Goal: Transaction & Acquisition: Purchase product/service

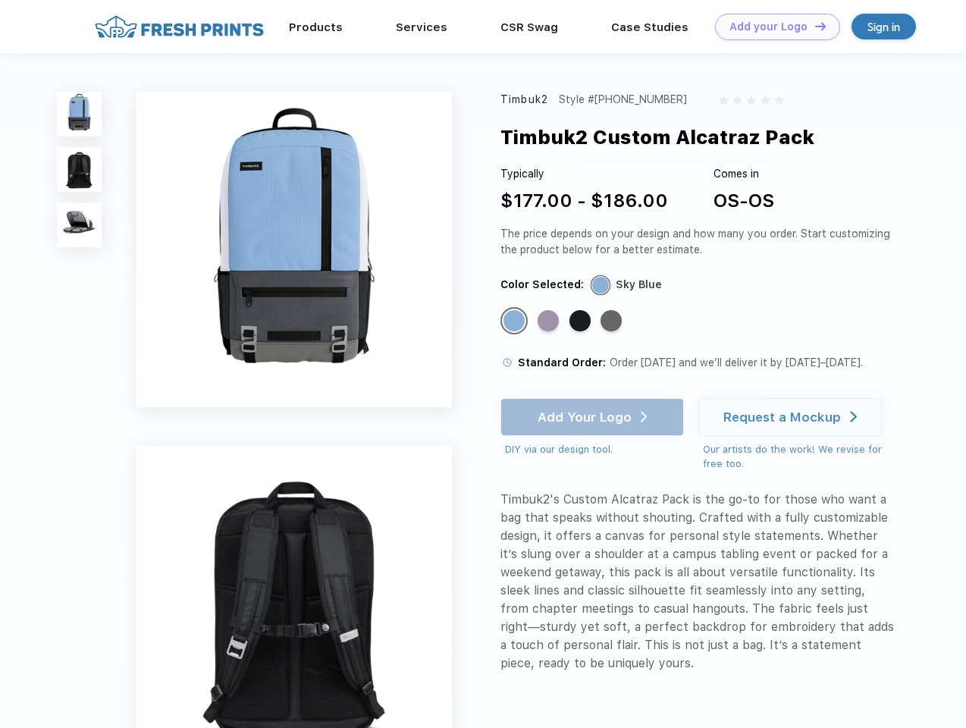
click at [772, 27] on link "Add your Logo Design Tool" at bounding box center [777, 27] width 125 height 27
click at [0, 0] on div "Design Tool" at bounding box center [0, 0] width 0 height 0
click at [814, 26] on link "Add your Logo Design Tool" at bounding box center [777, 27] width 125 height 27
click at [80, 114] on img at bounding box center [79, 114] width 45 height 45
click at [80, 170] on img at bounding box center [79, 169] width 45 height 45
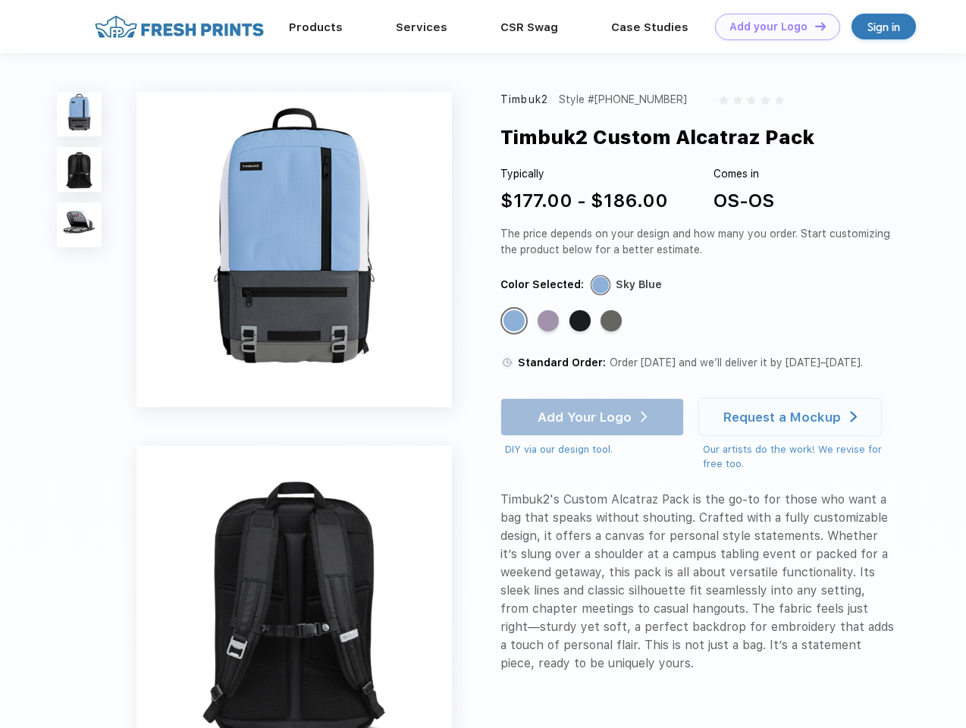
click at [80, 225] on img at bounding box center [79, 224] width 45 height 45
click at [516, 322] on div "Standard Color" at bounding box center [514, 320] width 21 height 21
click at [550, 322] on div "Standard Color" at bounding box center [548, 320] width 21 height 21
click at [582, 322] on div "Standard Color" at bounding box center [580, 320] width 21 height 21
click at [613, 322] on div "Standard Color" at bounding box center [611, 320] width 21 height 21
